Goal: Check status: Check status

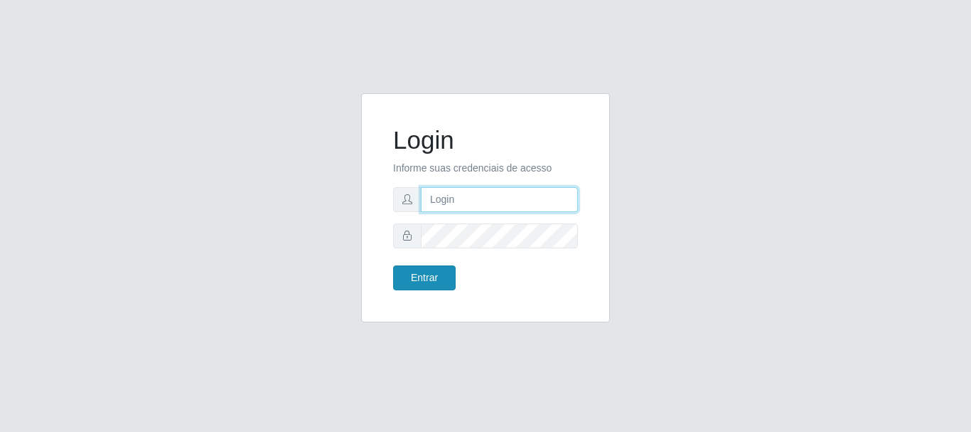
type input "[PERSON_NAME]"
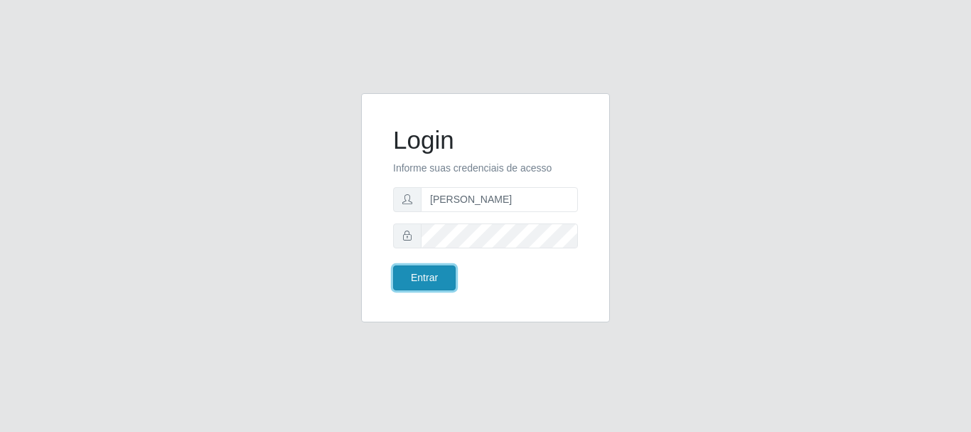
click at [432, 282] on button "Entrar" at bounding box center [424, 277] width 63 height 25
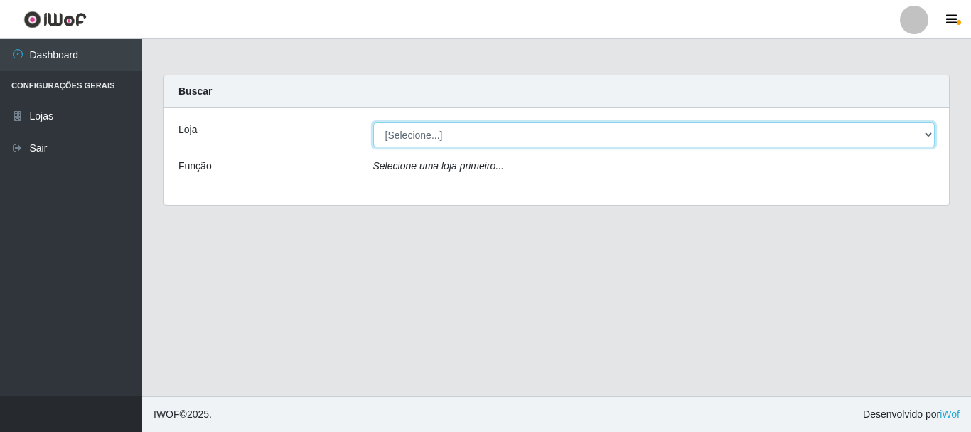
click at [442, 143] on select "[Selecione...] Bemais Supermercados - [GEOGRAPHIC_DATA]" at bounding box center [654, 134] width 563 height 25
select select "249"
click at [373, 122] on select "[Selecione...] Bemais Supermercados - [GEOGRAPHIC_DATA]" at bounding box center [654, 134] width 563 height 25
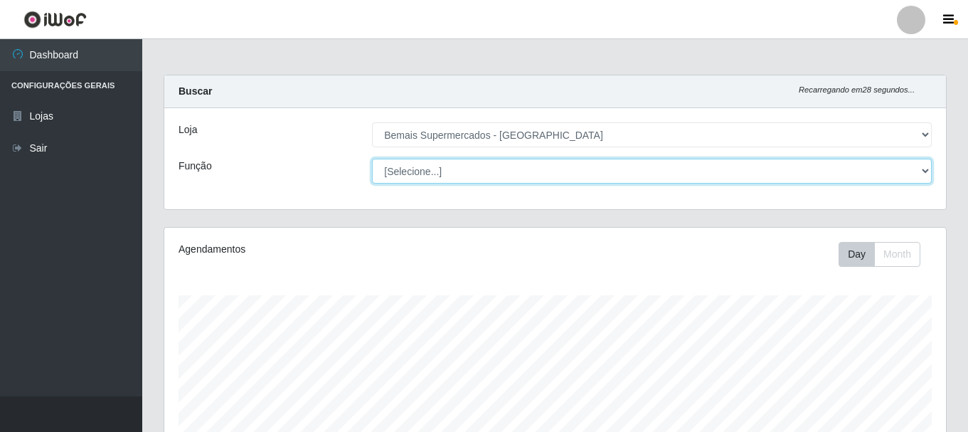
click at [443, 174] on select "[Selecione...] ASG ASG + ASG ++ Auxiliar de Depósito Auxiliar de Depósito + Aux…" at bounding box center [652, 171] width 560 height 25
click at [372, 159] on select "[Selecione...] ASG ASG + ASG ++ Auxiliar de Depósito Auxiliar de Depósito + Aux…" at bounding box center [652, 171] width 560 height 25
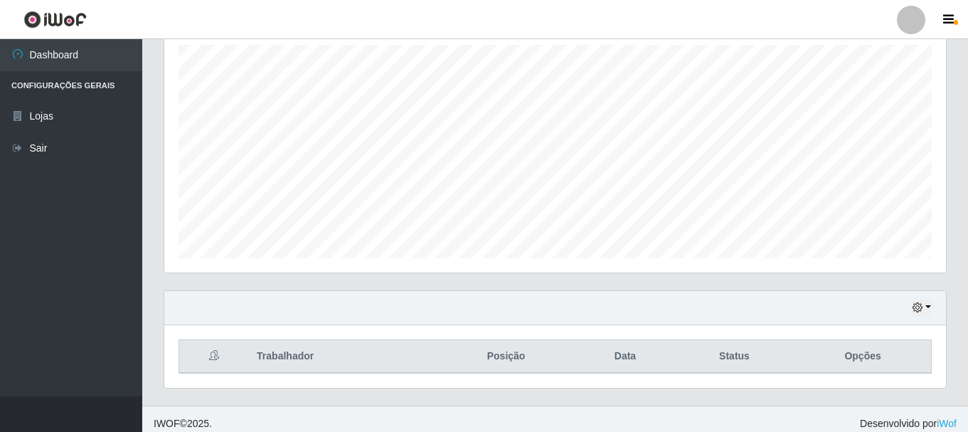
scroll to position [260, 0]
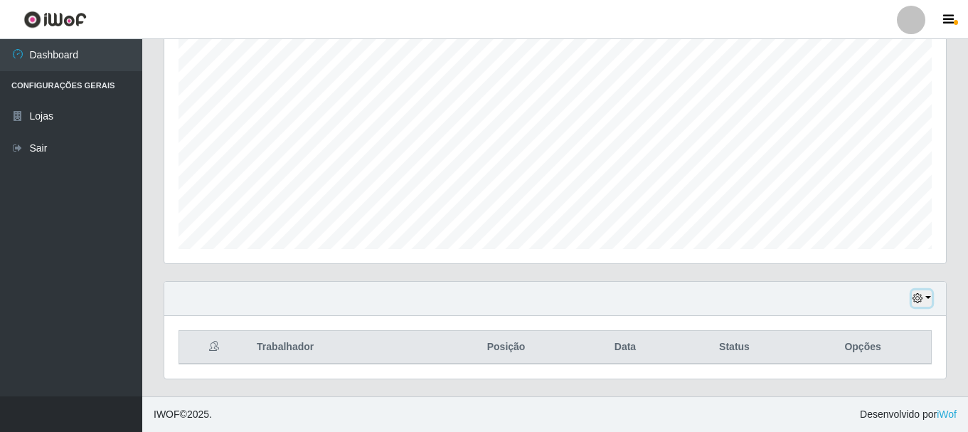
click at [920, 302] on icon "button" at bounding box center [917, 298] width 10 height 10
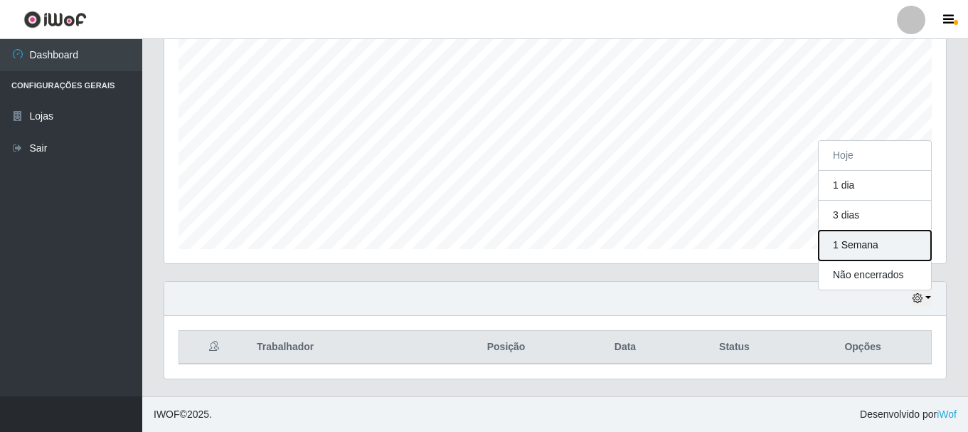
click at [883, 250] on button "1 Semana" at bounding box center [875, 245] width 112 height 30
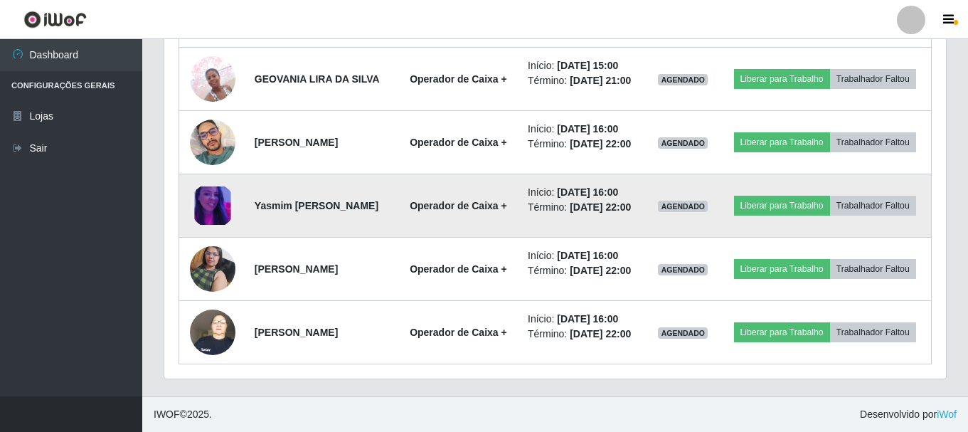
scroll to position [1255, 0]
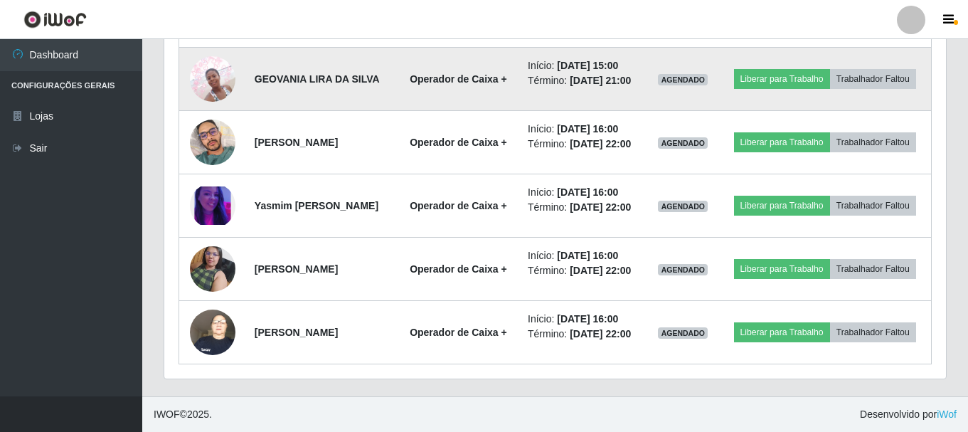
click at [225, 109] on img at bounding box center [213, 78] width 46 height 60
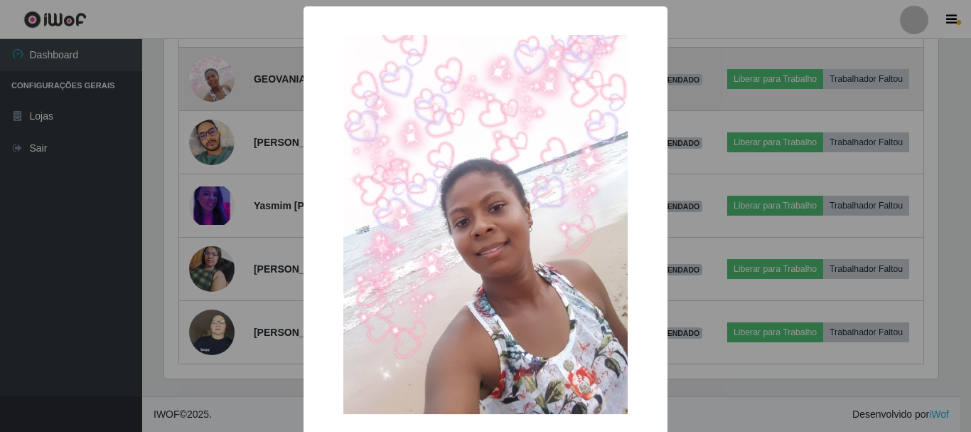
click at [225, 149] on div "× OK Cancel" at bounding box center [485, 216] width 971 height 432
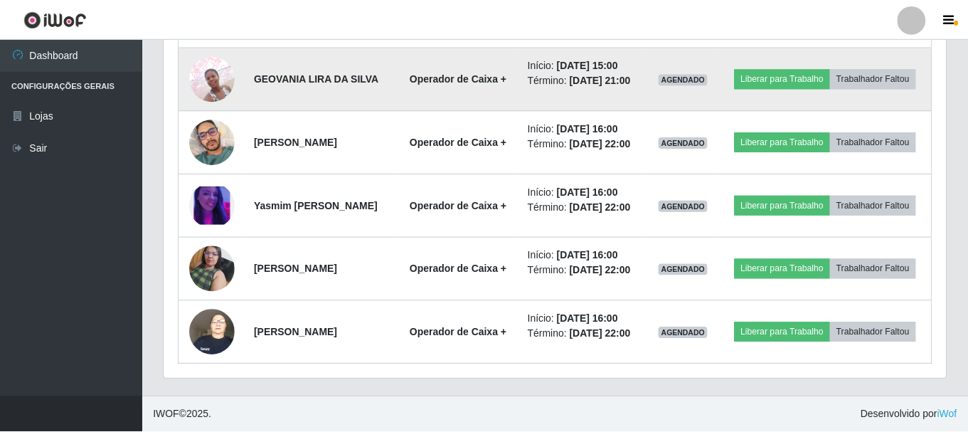
scroll to position [295, 782]
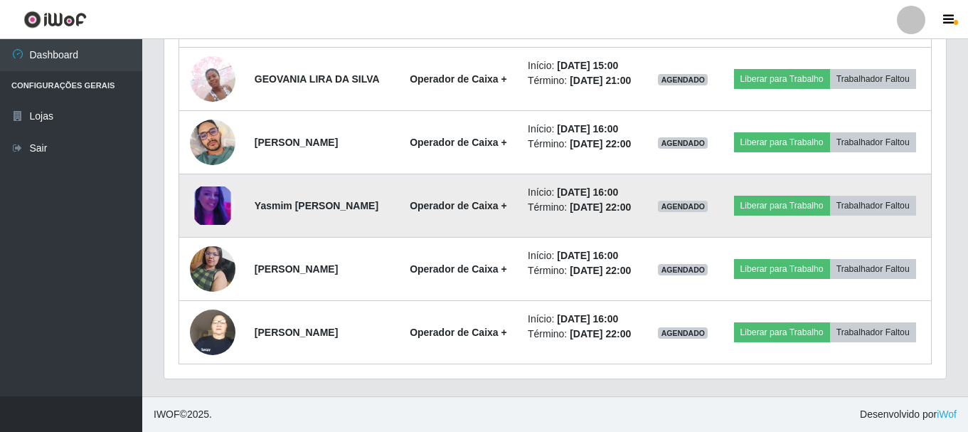
click at [211, 225] on img at bounding box center [213, 205] width 46 height 39
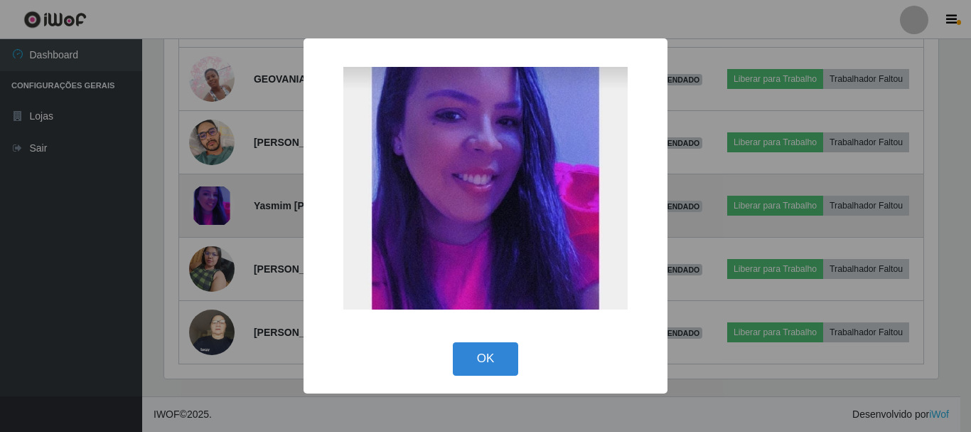
click at [211, 295] on div "× OK Cancel" at bounding box center [485, 216] width 971 height 432
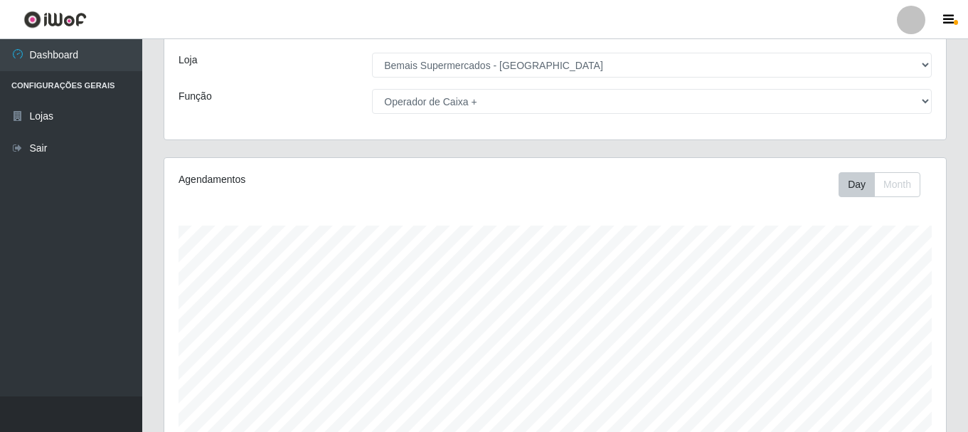
scroll to position [0, 0]
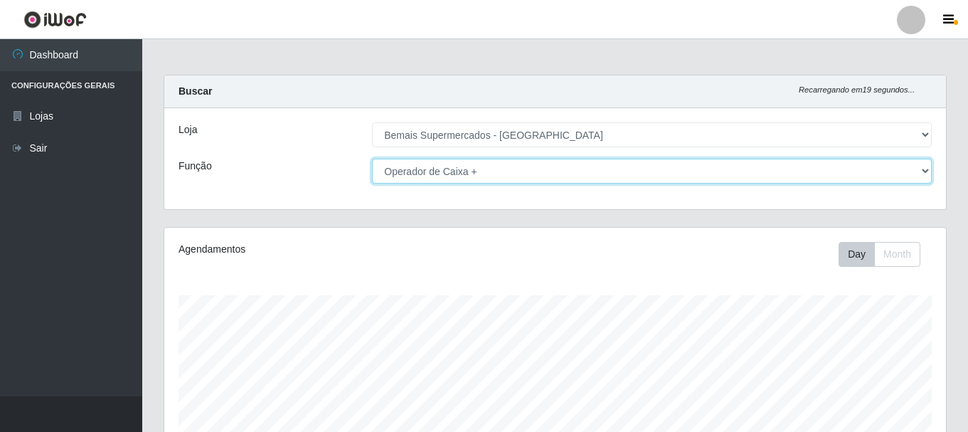
click at [507, 171] on select "[Selecione...] ASG ASG + ASG ++ Auxiliar de Depósito Auxiliar de Depósito + Aux…" at bounding box center [652, 171] width 560 height 25
click at [491, 170] on select "[Selecione...] ASG ASG + ASG ++ Auxiliar de Depósito Auxiliar de Depósito + Aux…" at bounding box center [652, 171] width 560 height 25
click at [496, 175] on select "[Selecione...] ASG ASG + ASG ++ Auxiliar de Depósito Auxiliar de Depósito + Aux…" at bounding box center [652, 171] width 560 height 25
select select "[Selecione...]"
click at [372, 159] on select "[Selecione...] ASG ASG + ASG ++ Auxiliar de Depósito Auxiliar de Depósito + Aux…" at bounding box center [652, 171] width 560 height 25
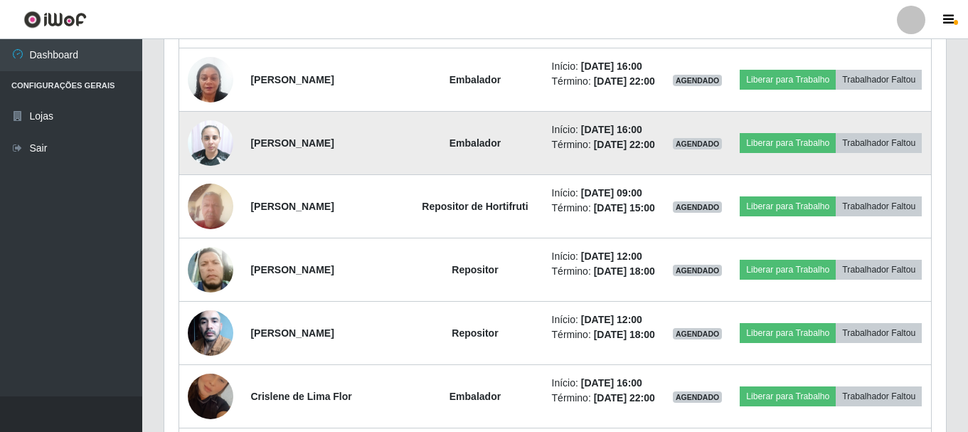
scroll to position [686, 0]
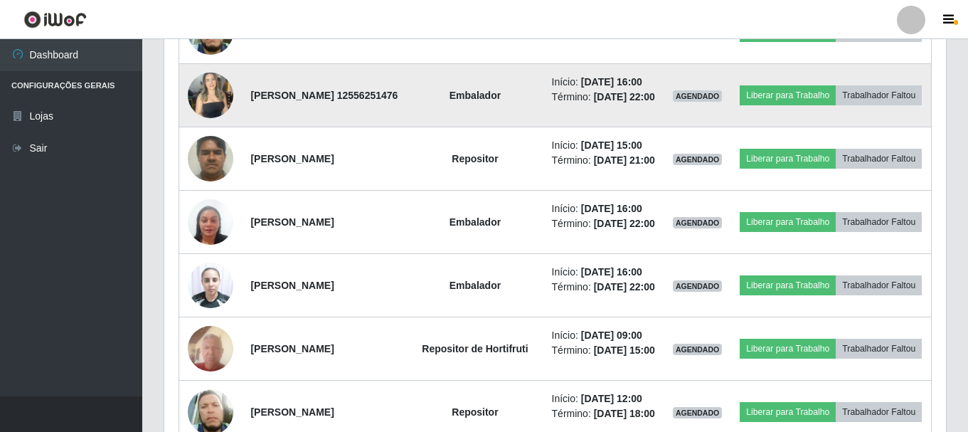
click at [211, 125] on img at bounding box center [211, 95] width 46 height 60
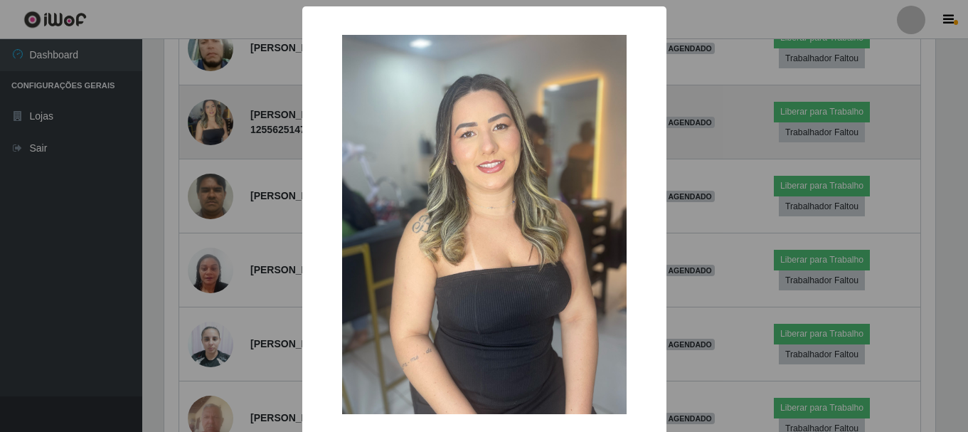
scroll to position [295, 774]
click at [211, 176] on div "× OK Cancel" at bounding box center [485, 216] width 971 height 432
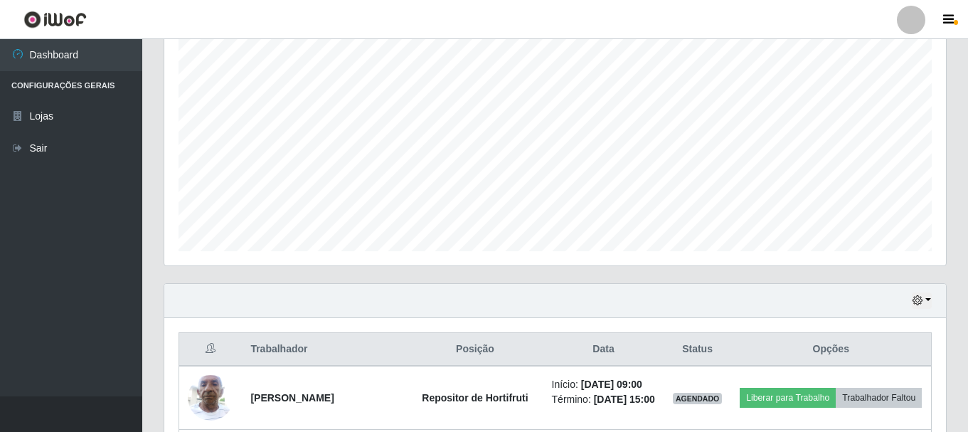
scroll to position [46, 0]
